Goal: Obtain resource: Obtain resource

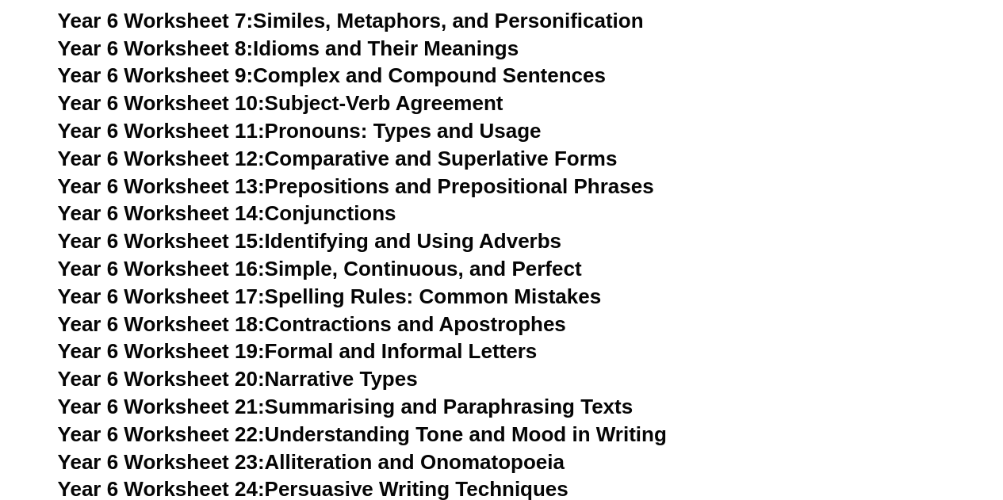
scroll to position [9799, 0]
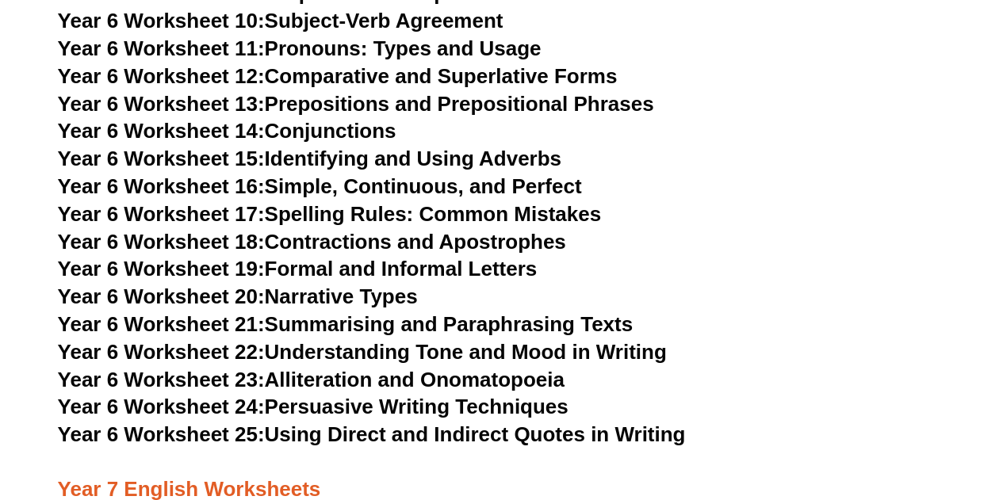
click at [363, 230] on link "Year 6 Worksheet 18: Contractions and Apostrophes" at bounding box center [312, 242] width 508 height 24
click at [336, 285] on link "Year 6 Worksheet 20: Narrative Types" at bounding box center [238, 297] width 360 height 24
click at [287, 340] on link "Year 6 Worksheet 22: Understanding Tone and Mood in Writing" at bounding box center [362, 352] width 609 height 24
click at [298, 368] on link "Year 6 Worksheet 23: Alliteration and Onomatopoeia" at bounding box center [311, 380] width 507 height 24
click at [330, 395] on link "Year 6 Worksheet 24: Persuasive Writing Techniques" at bounding box center [313, 407] width 511 height 24
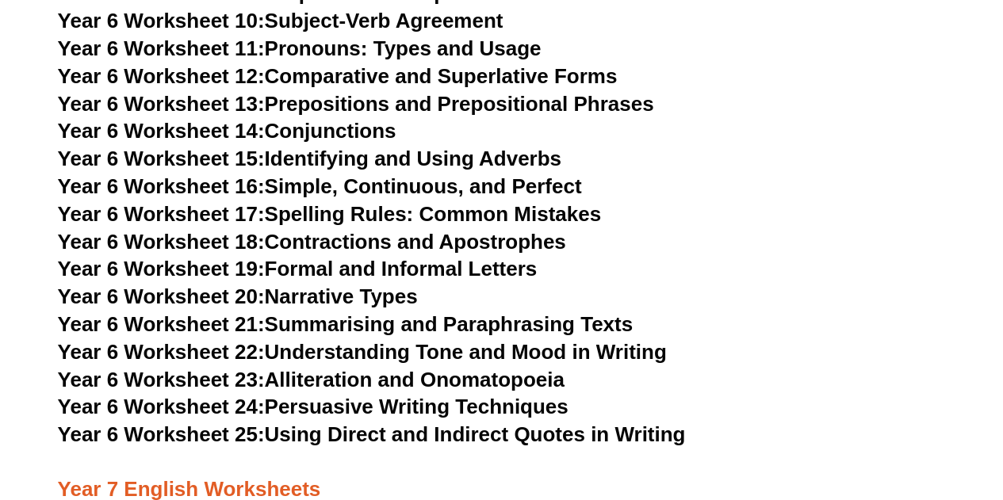
click at [296, 423] on link "Year 6 Worksheet 25: Using Direct and Indirect Quotes in Writing" at bounding box center [372, 435] width 628 height 24
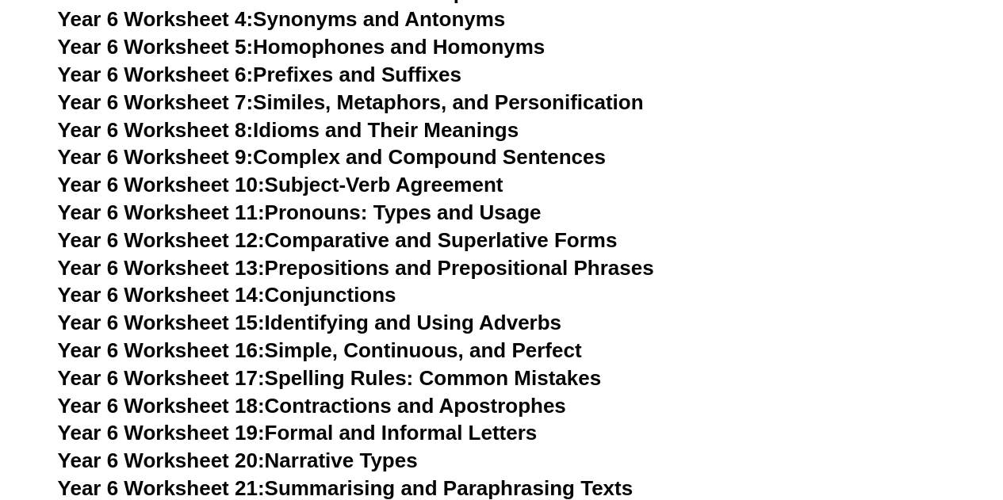
scroll to position [9608, 0]
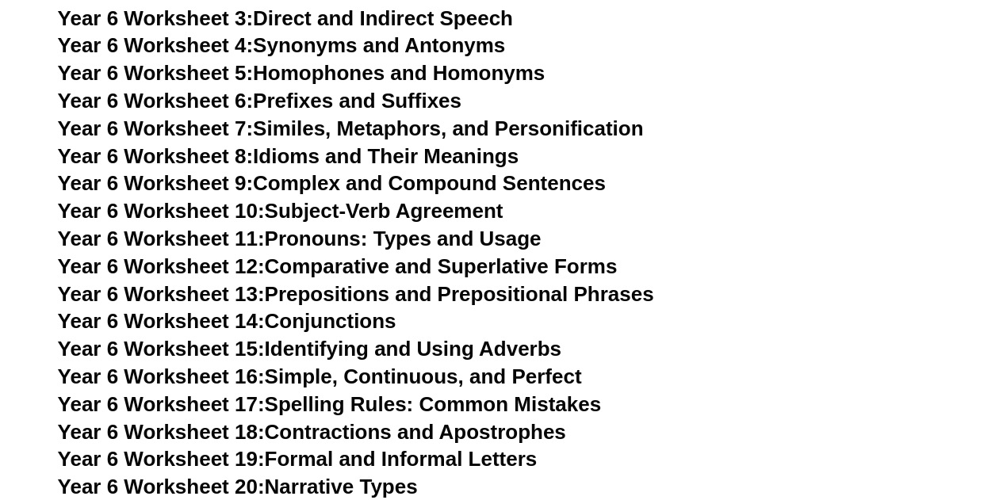
click at [327, 309] on link "Year 6 Worksheet 14: Conjunctions" at bounding box center [227, 321] width 339 height 24
click at [307, 144] on link "Year 6 Worksheet 8: Idioms and Their Meanings" at bounding box center [288, 156] width 461 height 24
click at [301, 117] on link "Year 6 Worksheet 7: Similes, Metaphors, and Personification" at bounding box center [351, 129] width 586 height 24
